Goal: Task Accomplishment & Management: Use online tool/utility

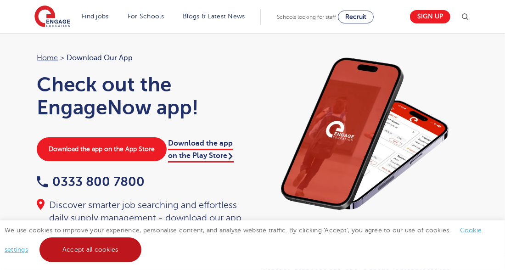
click at [103, 255] on link "Accept all cookies" at bounding box center [90, 249] width 102 height 25
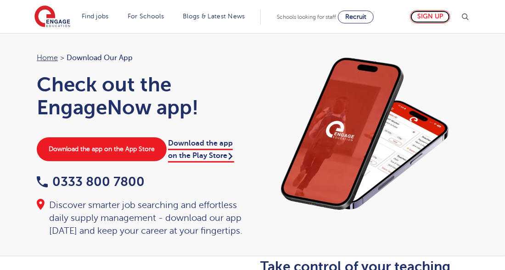
click at [433, 20] on link "Sign up" at bounding box center [430, 16] width 40 height 13
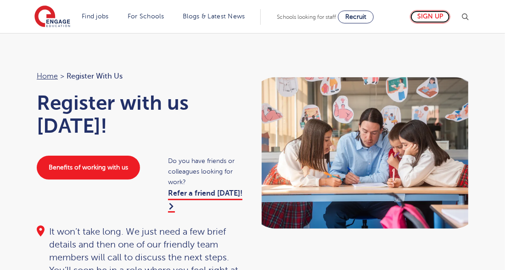
click at [436, 15] on link "Sign up" at bounding box center [430, 16] width 40 height 13
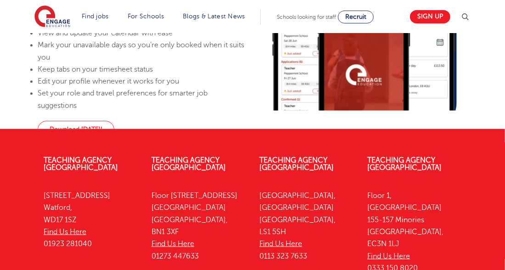
scroll to position [707, 0]
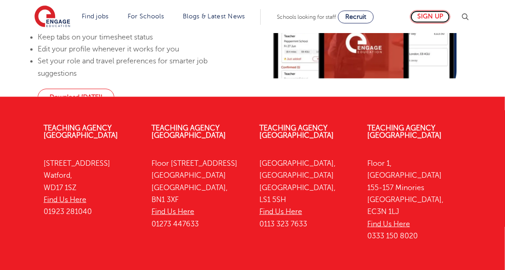
click at [434, 17] on link "Sign up" at bounding box center [430, 16] width 40 height 13
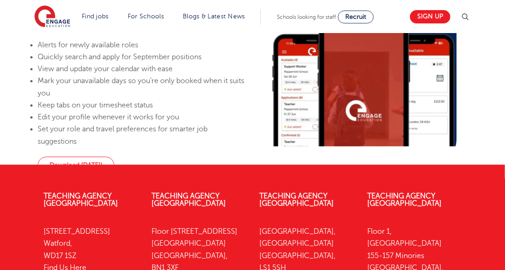
scroll to position [742, 0]
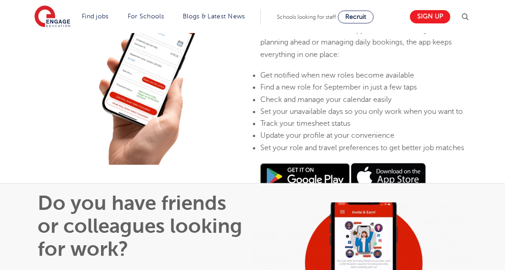
scroll to position [46, 0]
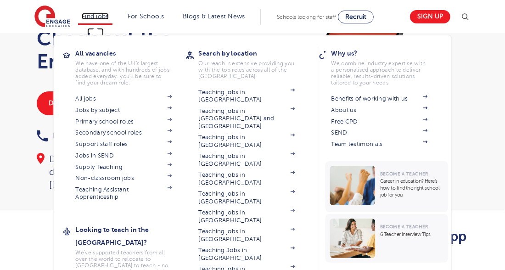
click at [101, 17] on link "Find jobs" at bounding box center [95, 16] width 27 height 7
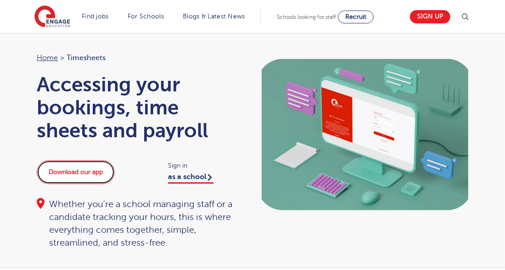
click at [84, 169] on link "Download our app" at bounding box center [76, 172] width 78 height 24
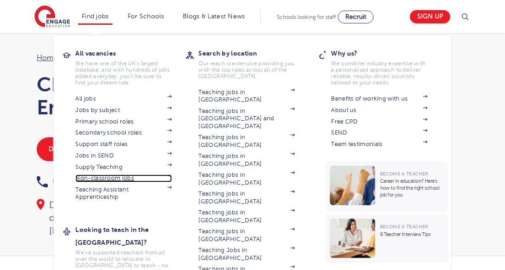
click at [118, 177] on link "Non-classroom jobs" at bounding box center [124, 178] width 96 height 7
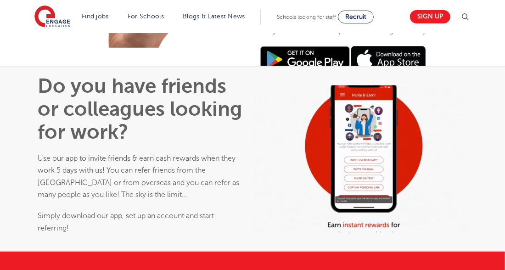
scroll to position [413, 0]
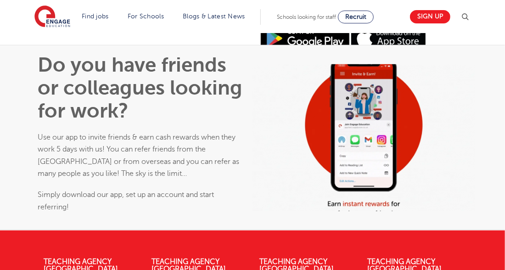
click at [303, 52] on img at bounding box center [305, 38] width 90 height 27
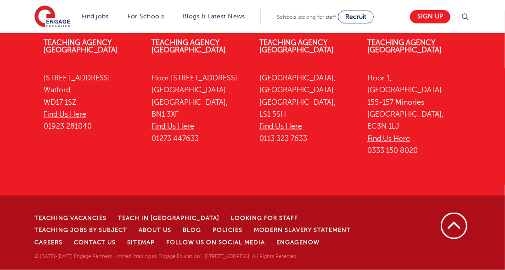
scroll to position [850, 0]
click at [453, 224] on link "Back to top" at bounding box center [454, 226] width 28 height 28
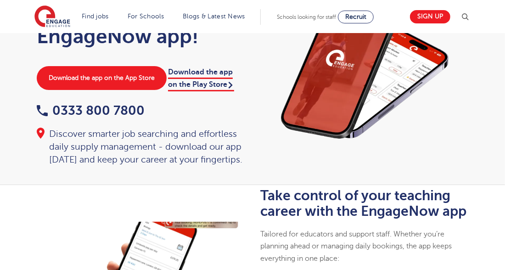
scroll to position [0, 0]
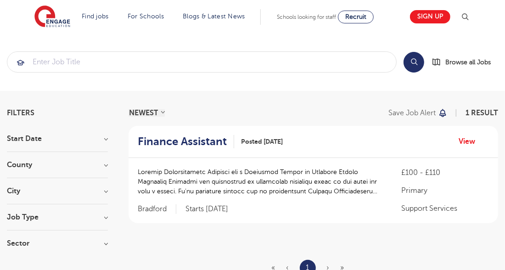
click at [105, 240] on h3 "Sector" at bounding box center [57, 243] width 101 height 7
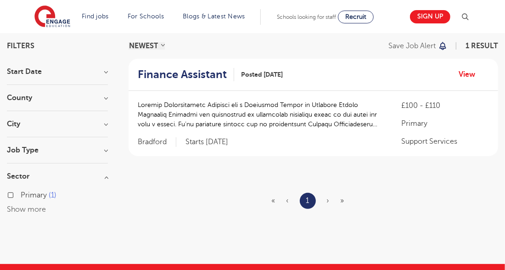
scroll to position [46, 0]
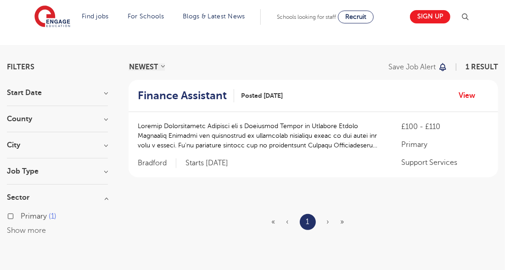
click at [107, 171] on h3 "Job Type" at bounding box center [57, 171] width 101 height 7
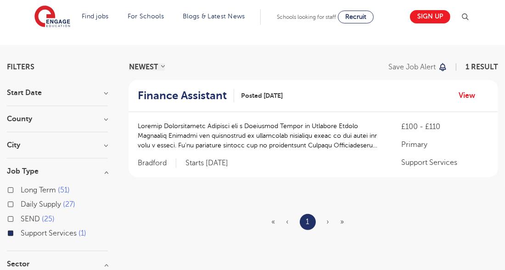
click at [40, 203] on span "Daily Supply" at bounding box center [41, 204] width 40 height 8
click at [27, 203] on input "Daily Supply 27" at bounding box center [24, 203] width 6 height 6
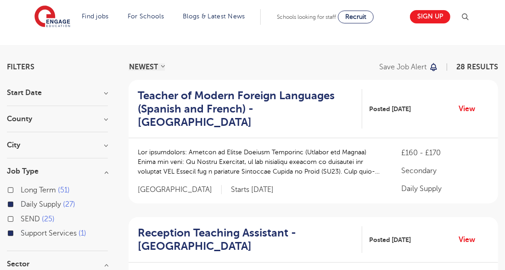
click at [21, 232] on label "Support Services 1" at bounding box center [54, 233] width 66 height 12
click at [21, 232] on input "Support Services 1" at bounding box center [24, 232] width 6 height 6
checkbox input "false"
click at [21, 203] on label "Daily Supply 27" at bounding box center [48, 204] width 55 height 12
click at [21, 203] on input "Daily Supply 27" at bounding box center [24, 203] width 6 height 6
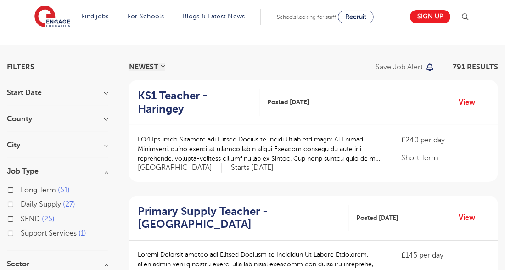
click at [102, 144] on h3 "City" at bounding box center [57, 144] width 101 height 7
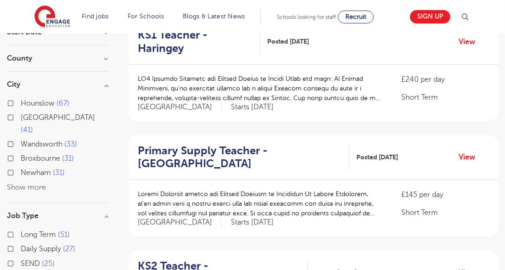
scroll to position [46, 0]
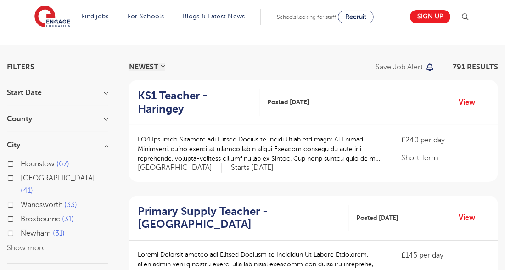
click at [104, 115] on h3 "County" at bounding box center [57, 118] width 101 height 7
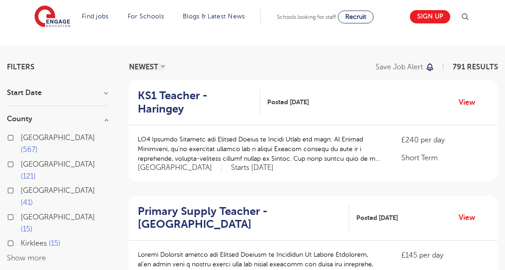
click at [13, 135] on div "London 567" at bounding box center [57, 145] width 101 height 27
